Goal: Find contact information: Find contact information

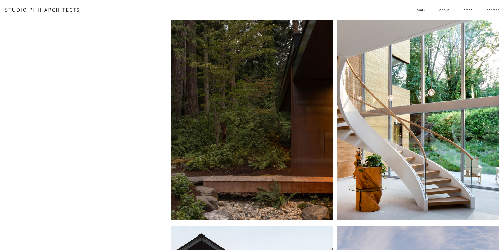
click at [492, 11] on link "contact" at bounding box center [493, 10] width 12 height 8
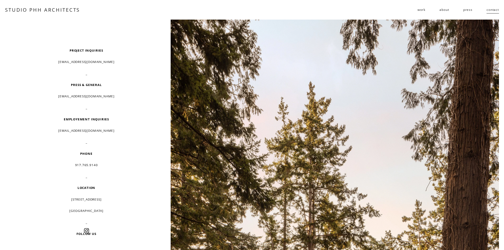
click at [0, 0] on span "residential" at bounding box center [0, 0] width 0 height 0
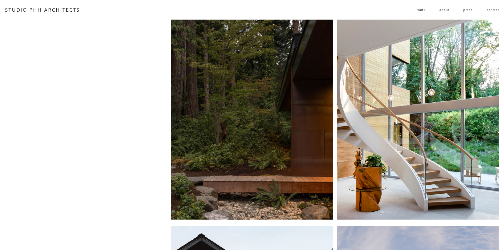
click at [442, 10] on link "about" at bounding box center [445, 10] width 10 height 8
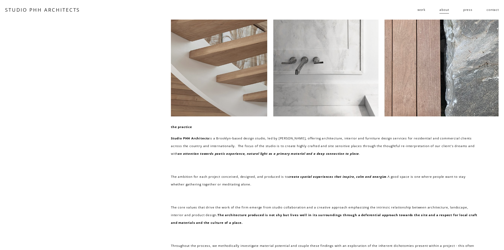
click at [470, 11] on link "press" at bounding box center [468, 10] width 9 height 8
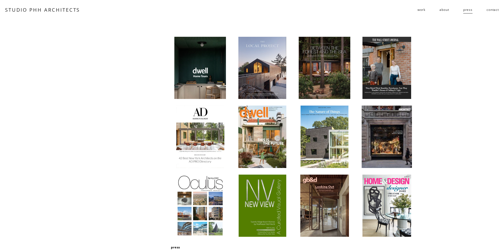
click at [442, 10] on link "about" at bounding box center [445, 10] width 10 height 8
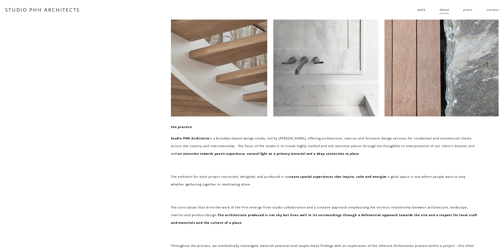
click at [493, 9] on link "contact" at bounding box center [493, 10] width 12 height 8
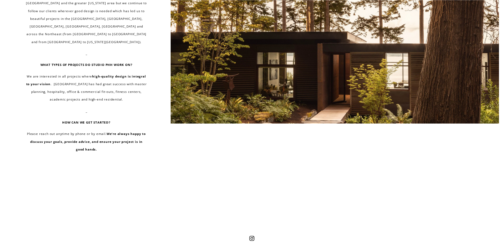
scroll to position [344, 0]
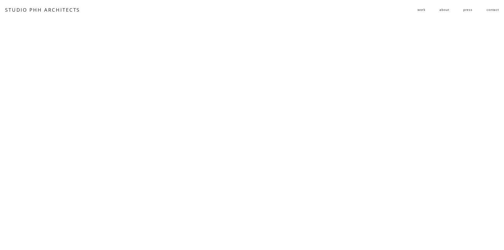
scroll to position [1475, 0]
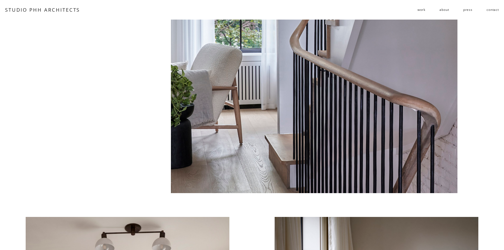
click at [493, 10] on link "contact" at bounding box center [493, 10] width 12 height 8
